Goal: Information Seeking & Learning: Understand process/instructions

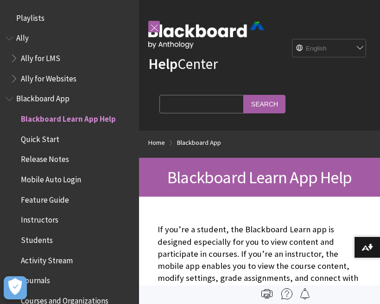
scroll to position [96, 0]
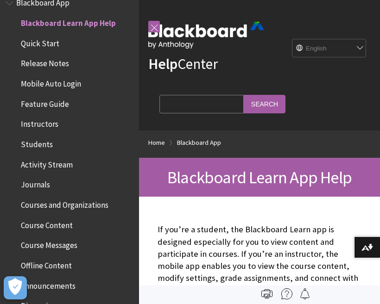
click at [365, 63] on div "Help Center English عربية Català Cymraeg Deutsch Español Suomi Français עברית I…" at bounding box center [259, 65] width 241 height 131
click at [360, 77] on div "Help Center English عربية Català Cymraeg Deutsch Español Suomi Français עברית I…" at bounding box center [259, 65] width 241 height 131
click at [352, 38] on div "English عربية Català Cymraeg Deutsch Español Suomi Français עברית Italiano 日本語 …" at bounding box center [317, 48] width 107 height 25
click at [312, 51] on select "English عربية Català Cymraeg Deutsch Español Suomi Français עברית Italiano 日本語 …" at bounding box center [329, 48] width 74 height 19
select select "/ar-sa/Blackboard_App"
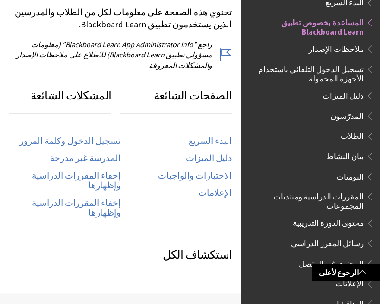
scroll to position [451, 0]
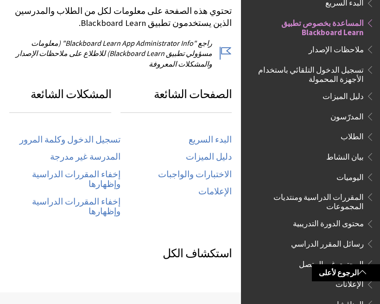
click at [59, 135] on link "تسجيل الدخول وكلمة المرور" at bounding box center [69, 140] width 101 height 11
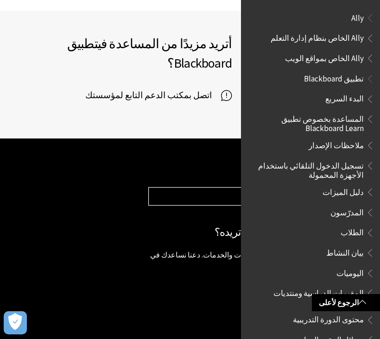
click at [355, 158] on span "تسجيل الدخول التلقائي باستخدام الأجهزة المحمولة" at bounding box center [308, 169] width 112 height 22
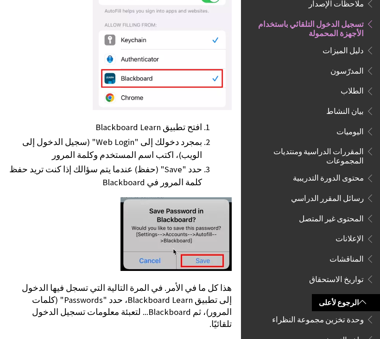
scroll to position [498, 0]
